Goal: Transaction & Acquisition: Subscribe to service/newsletter

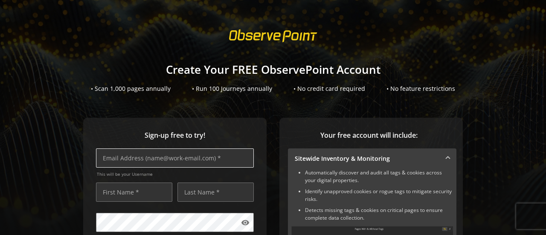
click at [129, 158] on input "text" at bounding box center [175, 158] width 158 height 19
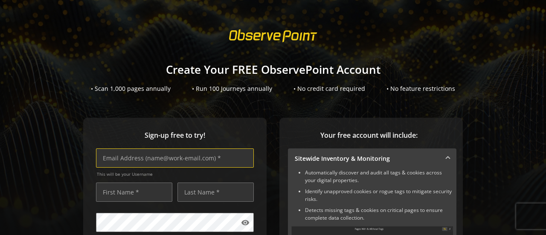
type input "[EMAIL_ADDRESS][DOMAIN_NAME]"
type input "[PERSON_NAME]"
type input "PALMA"
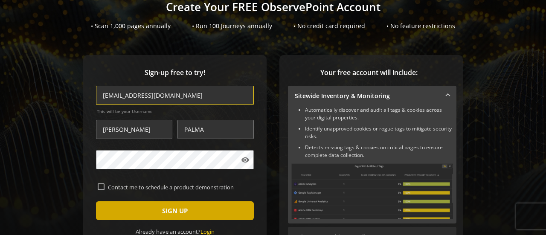
scroll to position [85, 0]
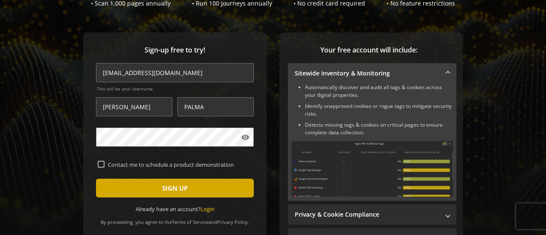
click at [131, 192] on span "submit" at bounding box center [175, 188] width 158 height 20
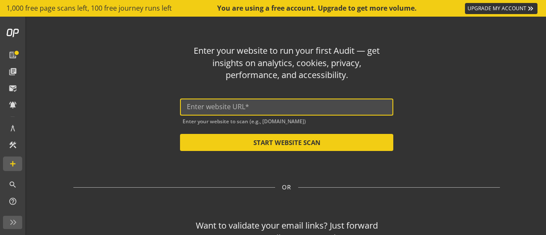
click at [222, 104] on input "text" at bounding box center [287, 107] width 200 height 8
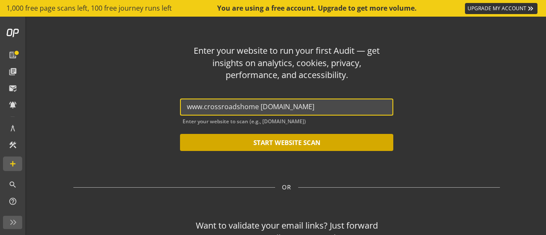
click at [254, 141] on button "START WEBSITE SCAN" at bounding box center [286, 142] width 213 height 17
type input "[URL] [DOMAIN_NAME]"
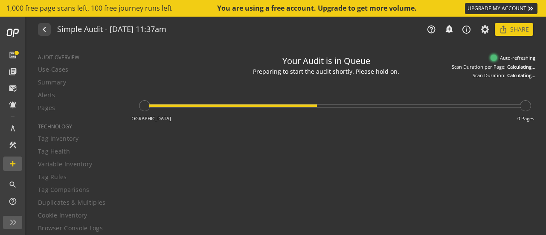
type textarea "Notes can include: -a description of what this audit is validating -changes in …"
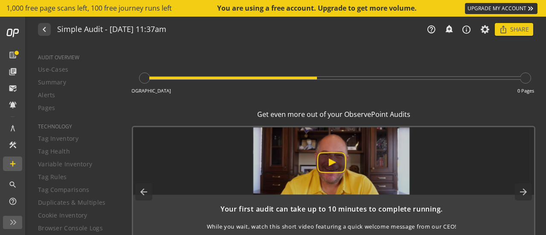
scroll to position [45, 0]
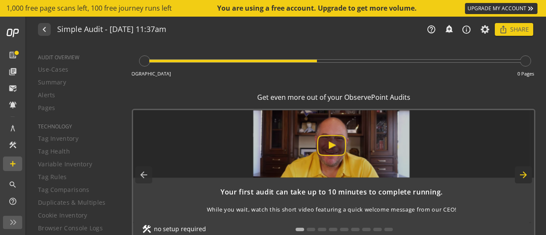
click at [523, 175] on mat-icon "arrow_forward" at bounding box center [523, 175] width 17 height 17
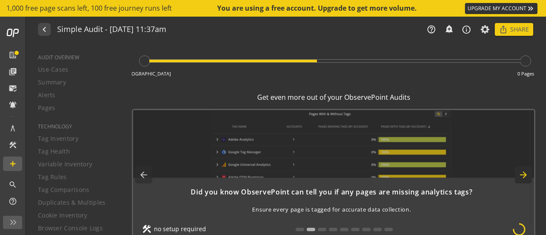
click at [521, 174] on mat-icon "arrow_forward" at bounding box center [523, 175] width 17 height 17
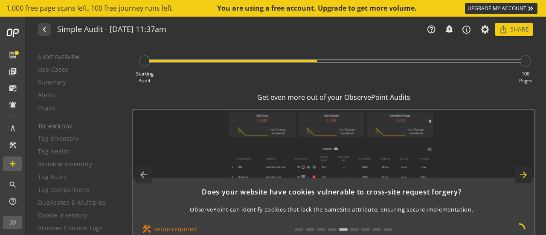
scroll to position [0, 0]
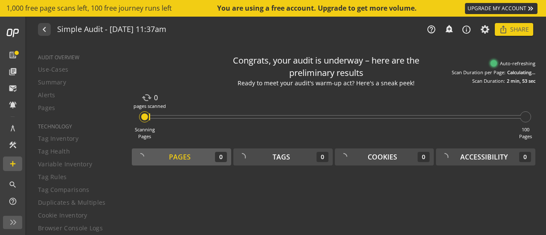
click at [312, 85] on div "Ready to meet your audit's warm-up act? Here's a sneak peek!" at bounding box center [326, 83] width 231 height 9
click at [146, 116] on div at bounding box center [144, 117] width 7 height 7
click at [517, 7] on link "UPGRADE MY ACCOUNT keyboard_double_arrow_right" at bounding box center [501, 8] width 73 height 11
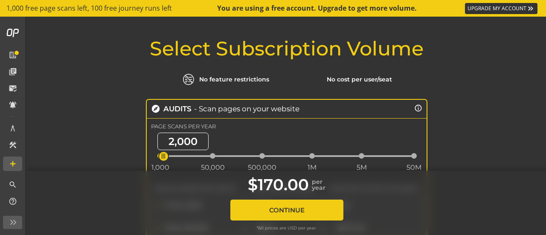
click at [479, 177] on div "$170.00 per year Continue *All prices are USD per year." at bounding box center [287, 203] width 546 height 64
click at [286, 208] on button "Continue" at bounding box center [287, 210] width 113 height 21
